Goal: Task Accomplishment & Management: Manage account settings

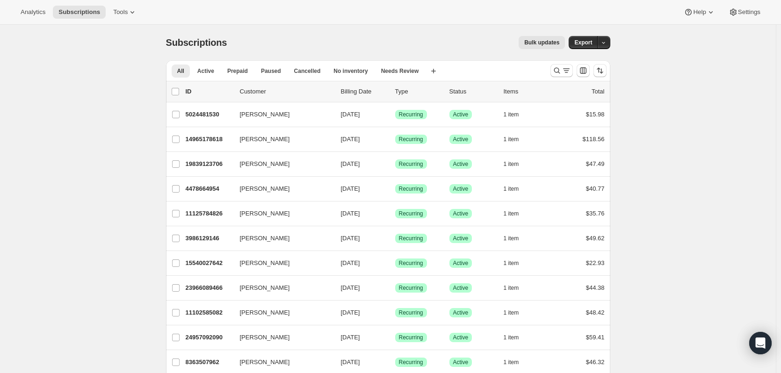
drag, startPoint x: 560, startPoint y: 73, endPoint x: 396, endPoint y: 100, distance: 166.3
click at [560, 73] on icon "Search and filter results" at bounding box center [556, 70] width 9 height 9
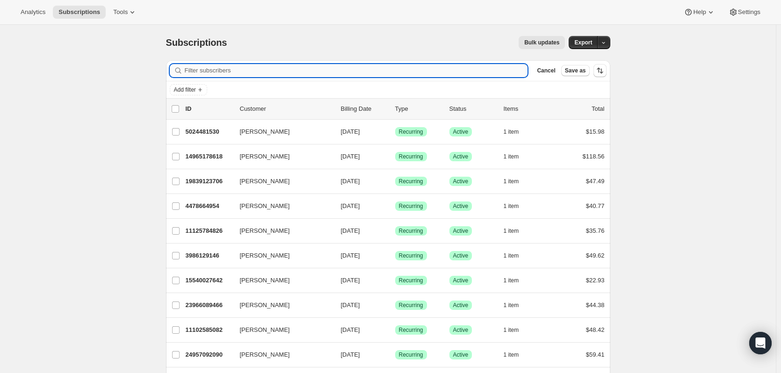
paste input "mariol"
type input "mariol"
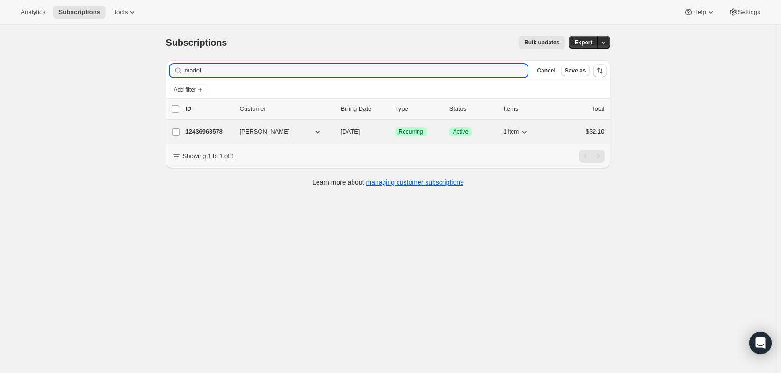
click at [208, 132] on p "12436963578" at bounding box center [209, 131] width 47 height 9
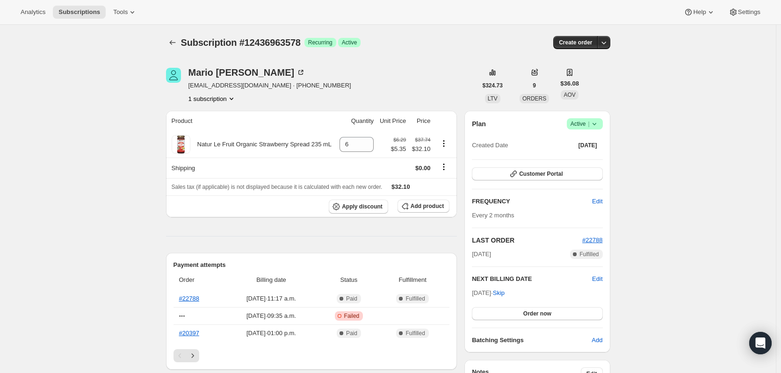
click at [599, 124] on icon at bounding box center [594, 123] width 9 height 9
click at [599, 161] on span "Cancel subscription" at bounding box center [587, 158] width 53 height 7
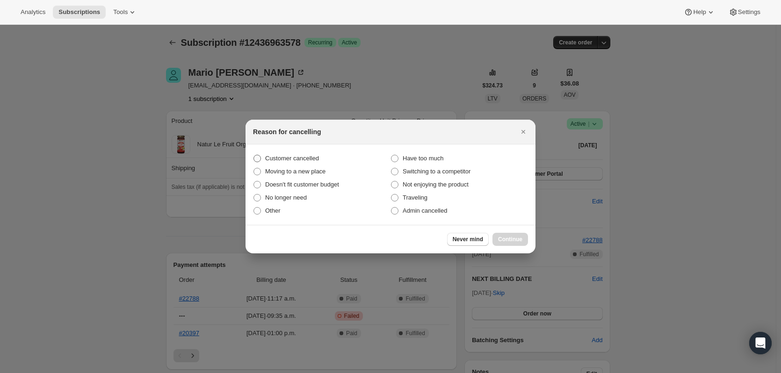
click at [296, 158] on span "Customer cancelled" at bounding box center [292, 158] width 54 height 7
click at [254, 155] on input "Customer cancelled" at bounding box center [253, 155] width 0 height 0
radio input "true"
click at [519, 240] on span "Continue" at bounding box center [510, 239] width 24 height 7
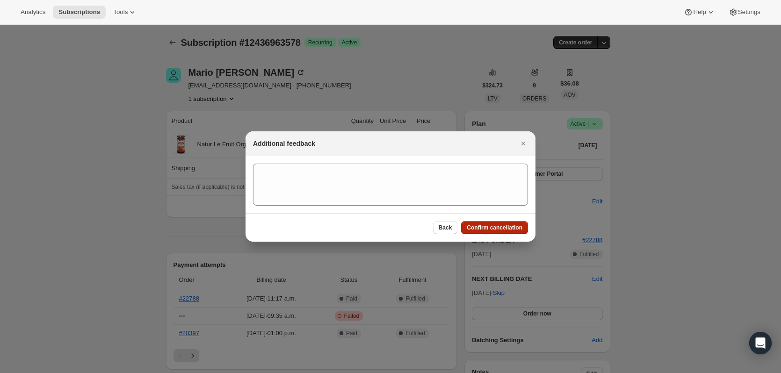
click at [509, 230] on span "Confirm cancellation" at bounding box center [495, 227] width 56 height 7
